Goal: Task Accomplishment & Management: Use online tool/utility

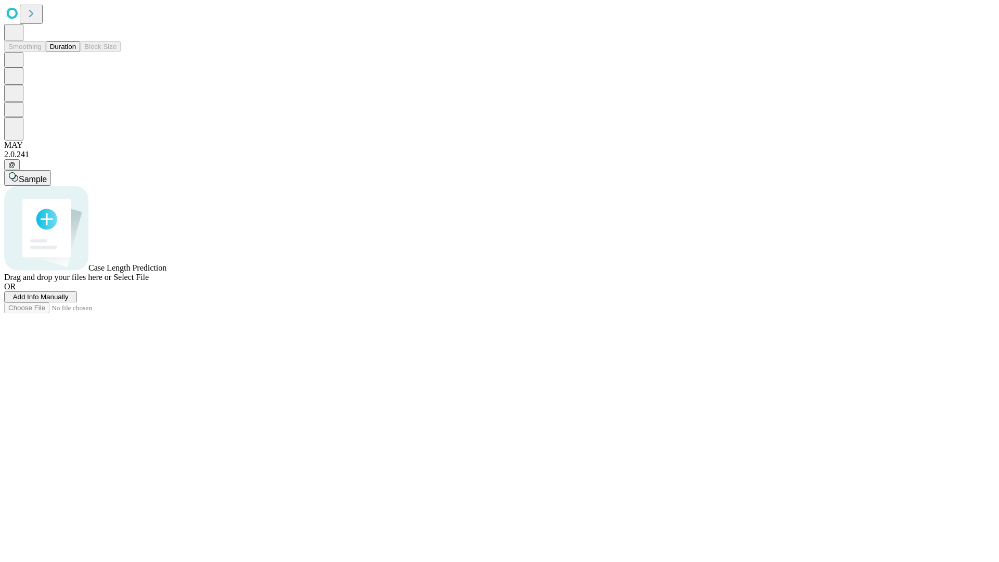
click at [76, 52] on button "Duration" at bounding box center [63, 46] width 34 height 11
click at [69, 301] on span "Add Info Manually" at bounding box center [41, 297] width 56 height 8
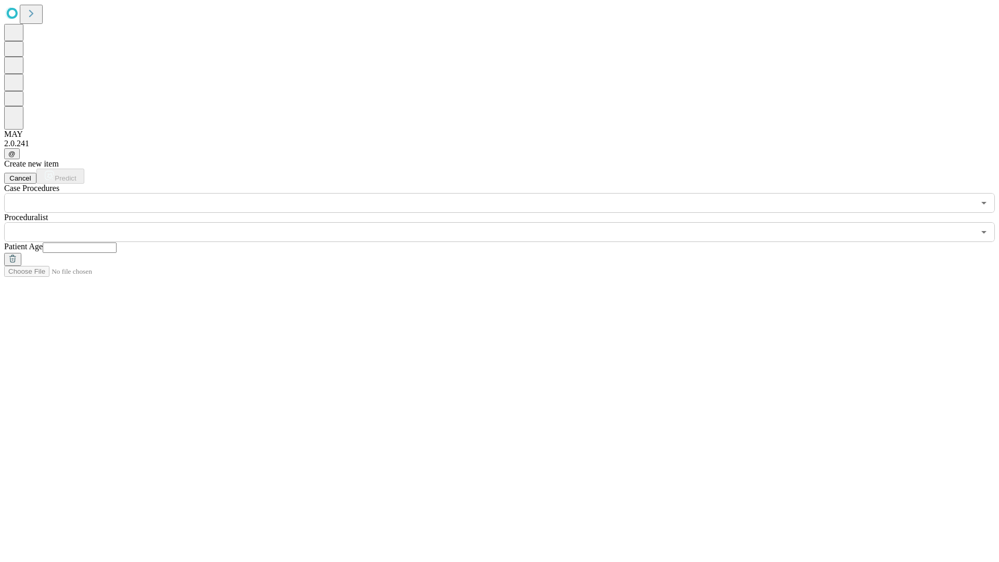
click at [117, 243] on input "text" at bounding box center [80, 248] width 74 height 10
type input "**"
click at [507, 222] on input "text" at bounding box center [489, 232] width 971 height 20
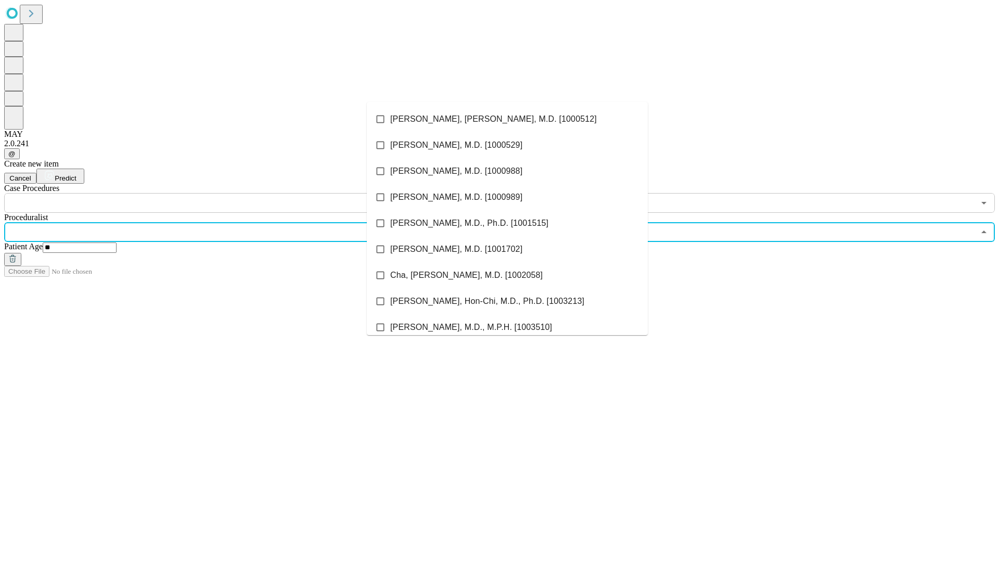
click at [508, 119] on li "[PERSON_NAME], [PERSON_NAME], M.D. [1000512]" at bounding box center [507, 119] width 281 height 26
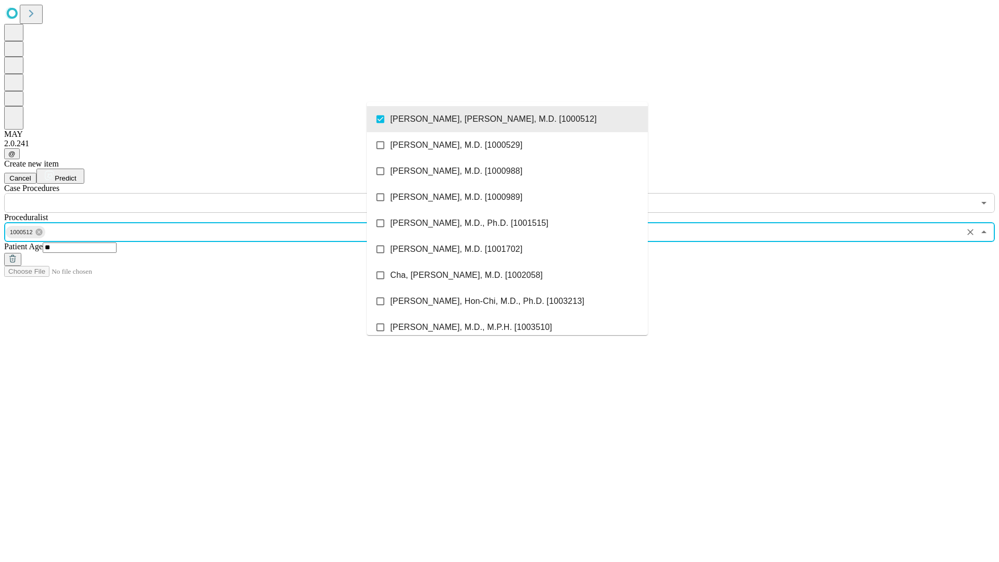
click at [219, 193] on input "text" at bounding box center [489, 203] width 971 height 20
